Goal: Check status

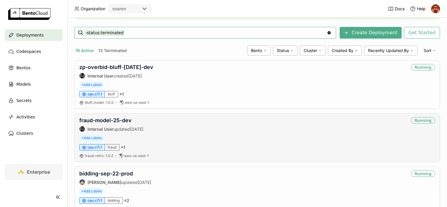
scroll to position [88, 0]
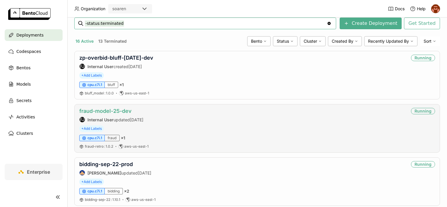
click at [125, 111] on link "fraud-model-25-dev" at bounding box center [105, 111] width 52 height 6
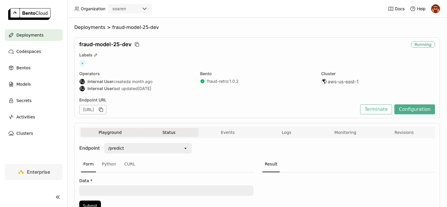
click at [153, 132] on button "Status" at bounding box center [168, 132] width 59 height 9
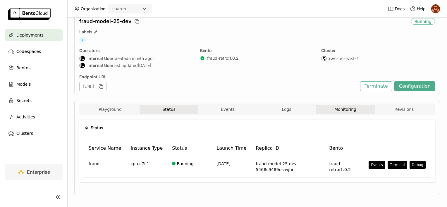
click at [356, 111] on button "Monitoring" at bounding box center [345, 109] width 59 height 9
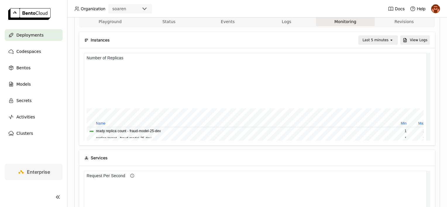
click at [371, 39] on div "Last 5 minutes" at bounding box center [375, 40] width 26 height 6
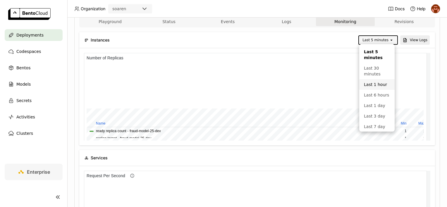
click at [375, 88] on li "Last 1 hour" at bounding box center [376, 84] width 35 height 11
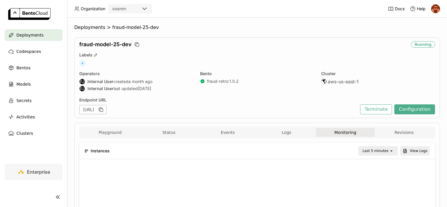
click at [384, 149] on div "Last 5 minutes" at bounding box center [375, 151] width 26 height 6
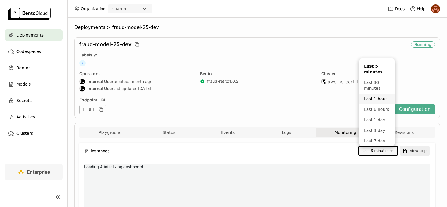
click at [370, 101] on div "Last 1 hour" at bounding box center [377, 99] width 26 height 6
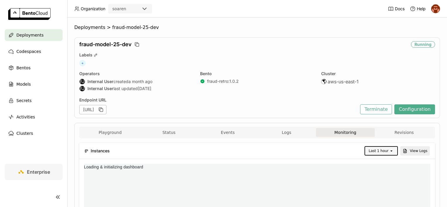
click at [437, 109] on div "Deployments > fraud-model-25-dev fraud-model-25-dev Running Labels + Operators …" at bounding box center [257, 113] width 380 height 190
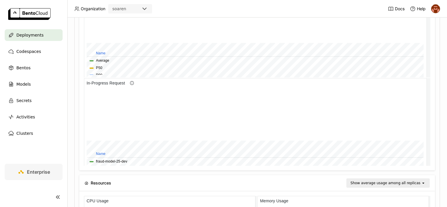
scroll to position [85, 168]
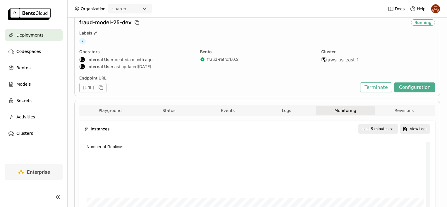
click at [380, 125] on div "Last 5 minutes" at bounding box center [374, 129] width 30 height 8
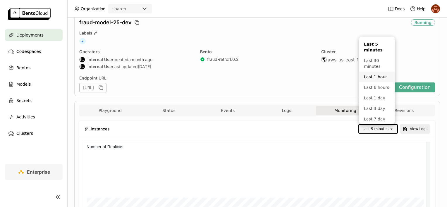
click at [372, 80] on div "Last 1 hour" at bounding box center [377, 77] width 26 height 6
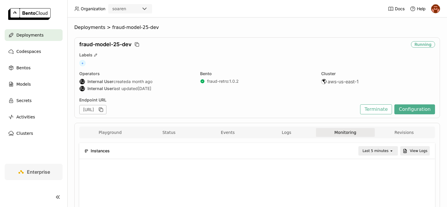
click at [391, 152] on icon "open" at bounding box center [391, 151] width 5 height 5
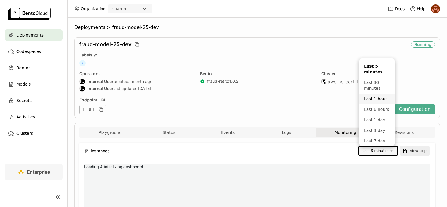
click at [370, 97] on div "Last 1 hour" at bounding box center [377, 99] width 26 height 6
